Goal: Transaction & Acquisition: Book appointment/travel/reservation

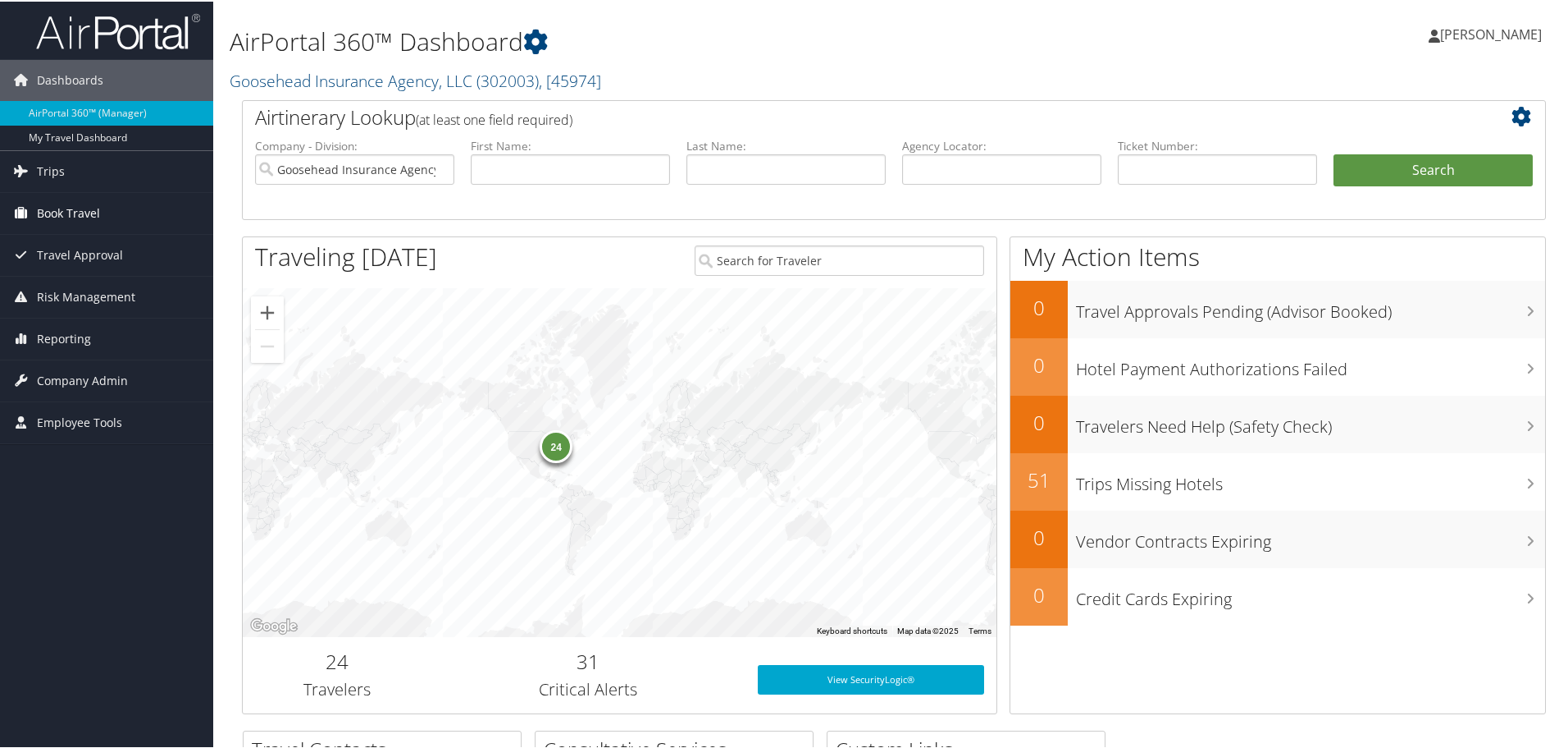
click at [52, 222] on span "Book Travel" at bounding box center [68, 212] width 63 height 41
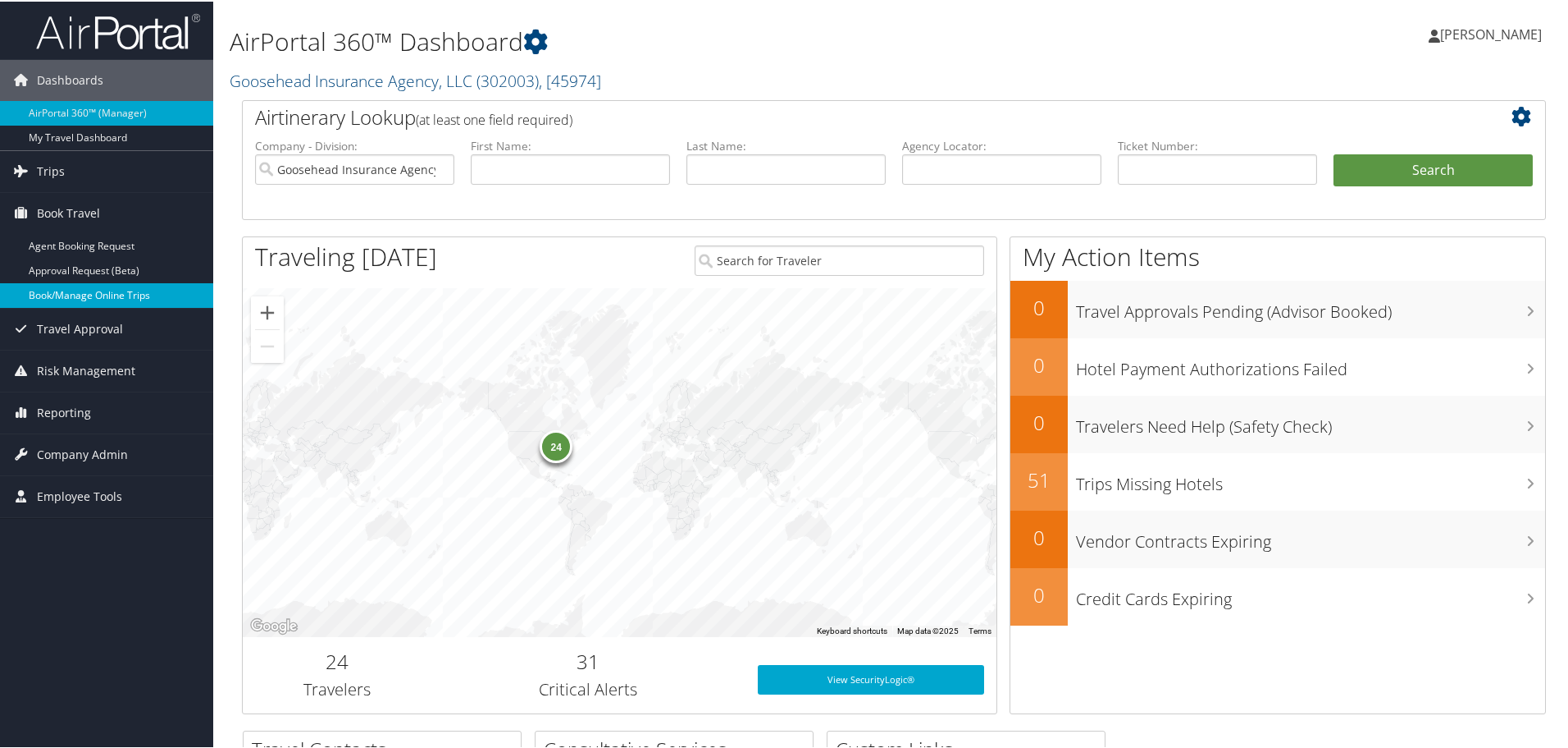
click at [72, 291] on link "Book/Manage Online Trips" at bounding box center [107, 293] width 214 height 24
